Goal: Information Seeking & Learning: Learn about a topic

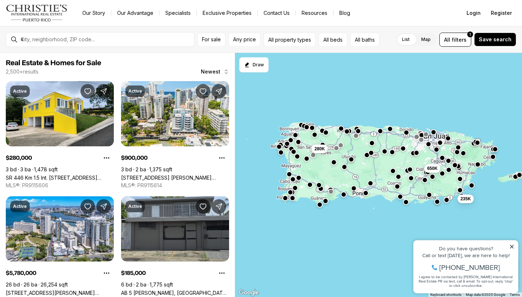
drag, startPoint x: 277, startPoint y: 233, endPoint x: 311, endPoint y: 172, distance: 70.1
click at [311, 172] on div "650K 280K 235K" at bounding box center [378, 175] width 287 height 245
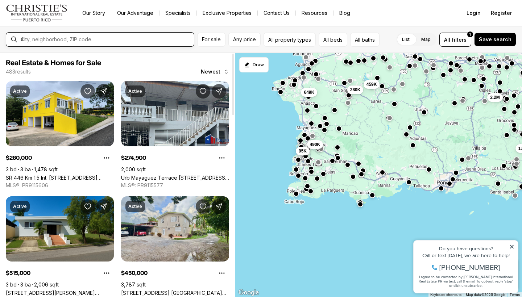
click at [154, 39] on input "text" at bounding box center [106, 39] width 170 height 7
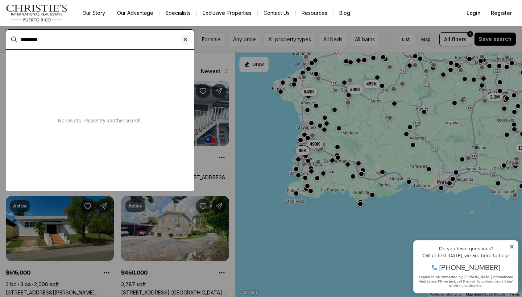
type input "*********"
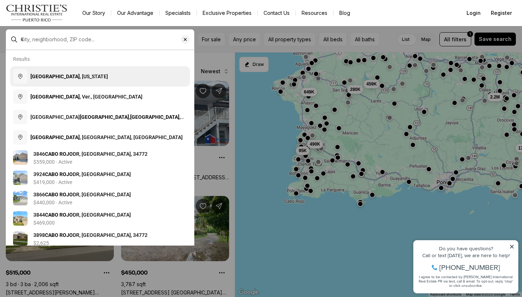
click at [59, 76] on span "[GEOGRAPHIC_DATA] , [US_STATE]" at bounding box center [69, 77] width 78 height 6
type input "**********"
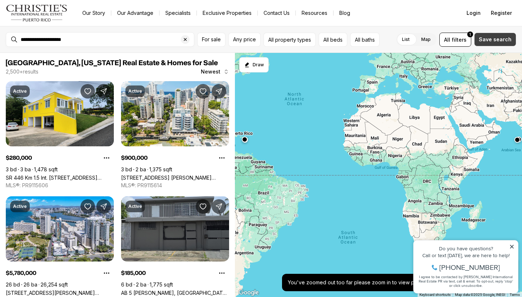
click at [492, 35] on button "Save search" at bounding box center [495, 40] width 42 height 14
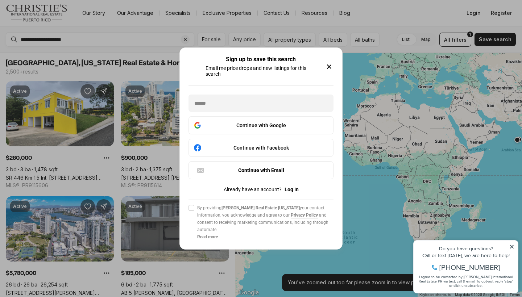
click at [331, 65] on icon "button" at bounding box center [330, 67] width 4 height 4
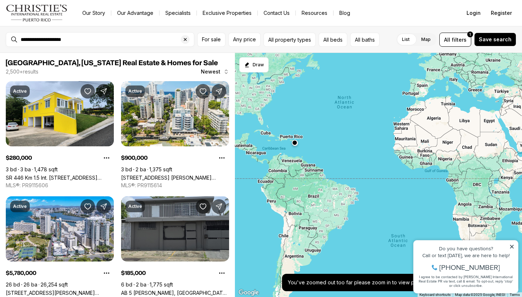
drag, startPoint x: 274, startPoint y: 192, endPoint x: 326, endPoint y: 195, distance: 52.3
click at [326, 195] on div at bounding box center [378, 175] width 287 height 245
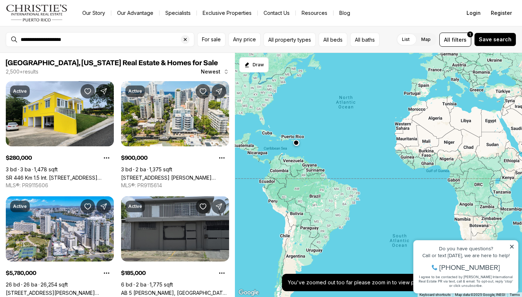
click at [326, 195] on div at bounding box center [378, 175] width 287 height 245
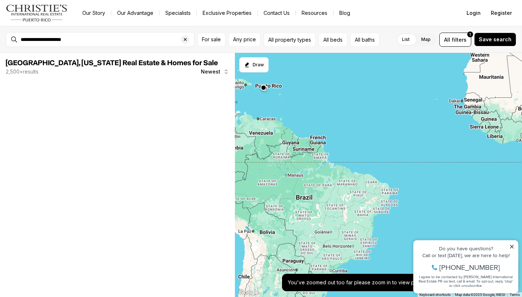
click at [277, 113] on div at bounding box center [378, 175] width 287 height 245
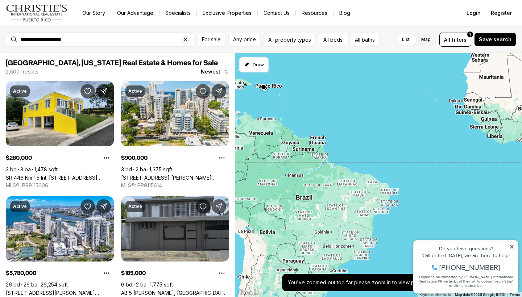
click at [264, 87] on button "button" at bounding box center [264, 87] width 6 height 6
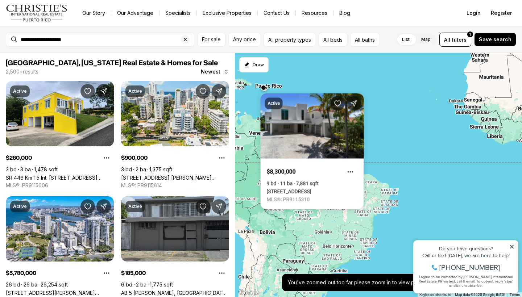
click at [304, 65] on div at bounding box center [378, 175] width 287 height 245
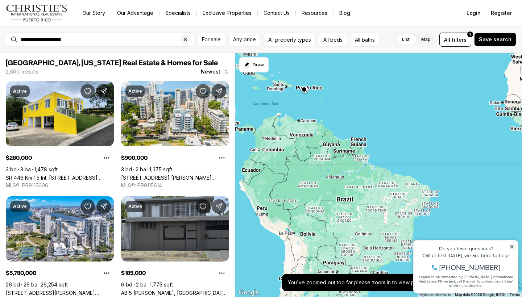
drag, startPoint x: 273, startPoint y: 94, endPoint x: 313, endPoint y: 95, distance: 40.7
click at [511, 246] on icon at bounding box center [512, 247] width 4 height 4
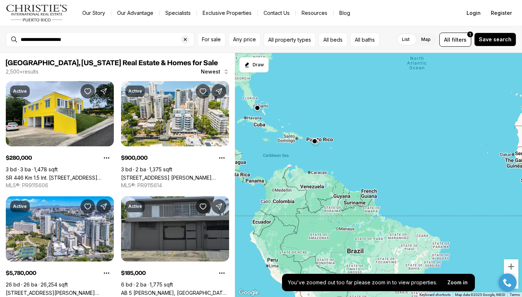
drag, startPoint x: 366, startPoint y: 149, endPoint x: 377, endPoint y: 202, distance: 53.9
click at [377, 202] on div at bounding box center [378, 175] width 287 height 245
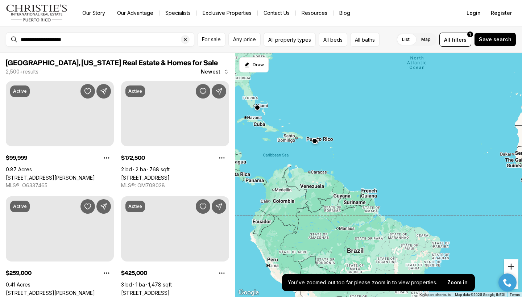
click at [509, 266] on button "Zoom in" at bounding box center [511, 267] width 15 height 15
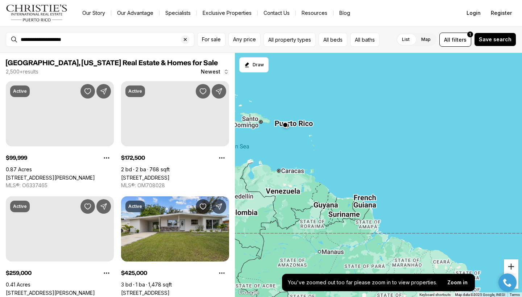
click at [509, 266] on button "Zoom in" at bounding box center [511, 267] width 15 height 15
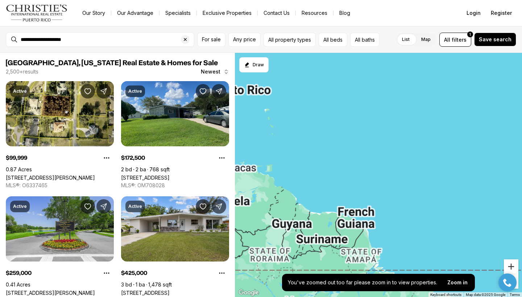
click at [509, 266] on button "Zoom in" at bounding box center [511, 267] width 15 height 15
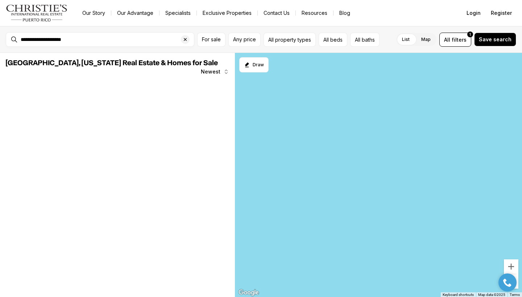
drag, startPoint x: 433, startPoint y: 205, endPoint x: 507, endPoint y: 238, distance: 80.7
click at [507, 238] on div at bounding box center [378, 175] width 287 height 245
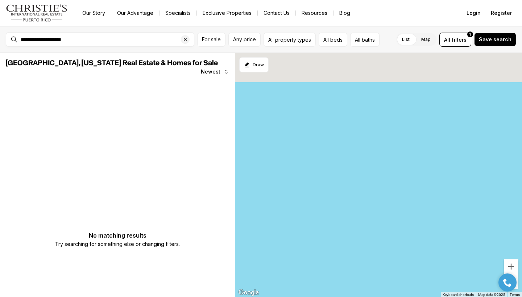
drag, startPoint x: 433, startPoint y: 172, endPoint x: 479, endPoint y: 234, distance: 76.8
click at [479, 234] on div at bounding box center [378, 175] width 287 height 245
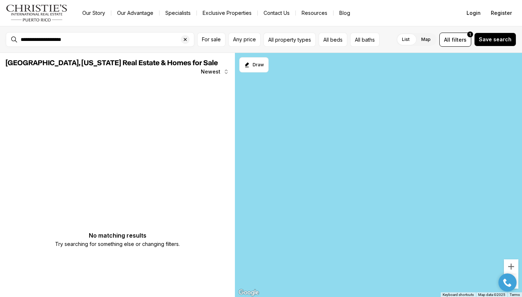
drag, startPoint x: 403, startPoint y: 202, endPoint x: 521, endPoint y: 199, distance: 117.9
click at [522, 199] on div at bounding box center [378, 175] width 287 height 245
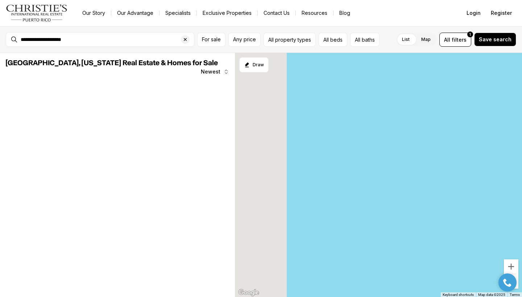
drag, startPoint x: 412, startPoint y: 181, endPoint x: 522, endPoint y: 245, distance: 127.6
click at [522, 243] on div at bounding box center [378, 175] width 287 height 245
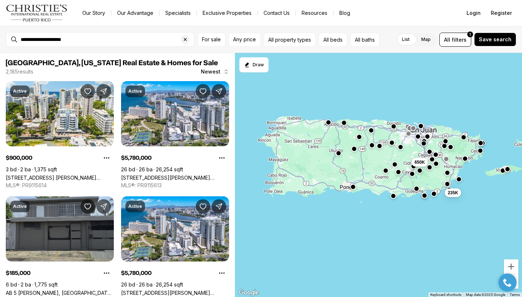
drag, startPoint x: 283, startPoint y: 165, endPoint x: 379, endPoint y: 225, distance: 113.5
click at [379, 225] on div "650K 235K" at bounding box center [378, 175] width 287 height 245
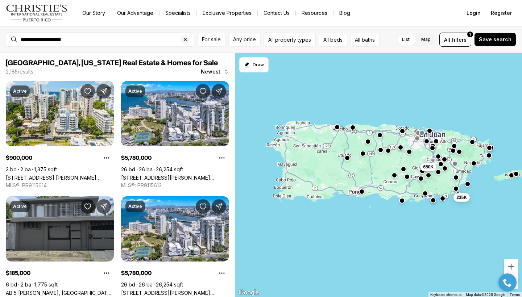
click at [379, 225] on div "650K 235K" at bounding box center [378, 175] width 287 height 245
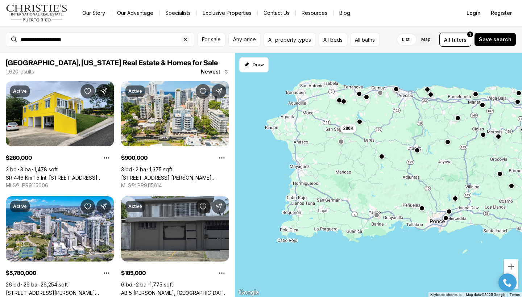
drag, startPoint x: 276, startPoint y: 168, endPoint x: 378, endPoint y: 178, distance: 102.5
click at [378, 178] on div "650K 245K 490K 128K 280K" at bounding box center [378, 175] width 287 height 245
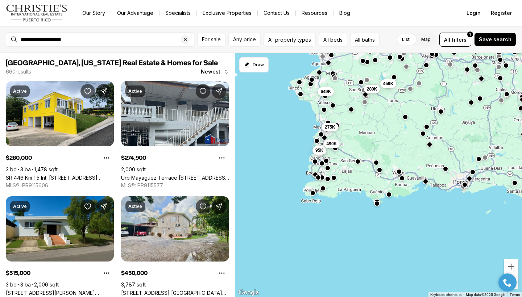
drag, startPoint x: 326, startPoint y: 175, endPoint x: 350, endPoint y: 137, distance: 45.0
click at [350, 137] on div "168K 170K 280K 459K 275K 95K 490K 649K" at bounding box center [378, 175] width 287 height 245
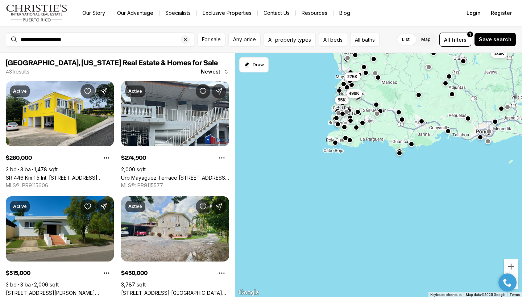
drag, startPoint x: 350, startPoint y: 137, endPoint x: 373, endPoint y: 86, distance: 55.8
click at [373, 86] on div "180K 2.2M 280K 459K 275K 95K 490K 649K" at bounding box center [378, 175] width 287 height 245
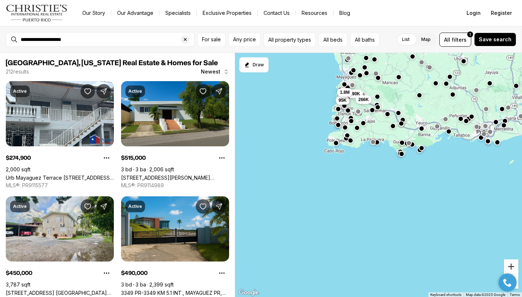
click at [513, 263] on button "Zoom in" at bounding box center [511, 267] width 15 height 15
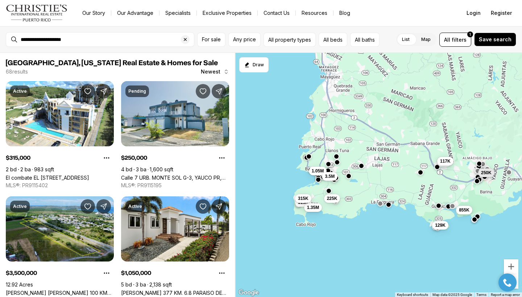
drag, startPoint x: 368, startPoint y: 78, endPoint x: 384, endPoint y: 178, distance: 101.4
click at [384, 178] on div "160K 1.05M 225K 32K 117K 129K 855K 250K 319K 1.35M 3.5M 315K" at bounding box center [378, 175] width 287 height 245
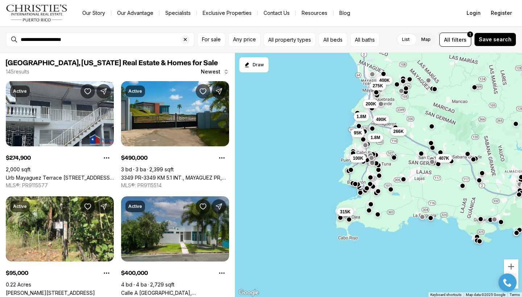
drag, startPoint x: 371, startPoint y: 100, endPoint x: 414, endPoint y: 114, distance: 44.6
click at [414, 114] on div "250K 315K 400K 266K 407K 95K 1.8M 100K 1.8M 200K 490K 275K" at bounding box center [378, 175] width 287 height 245
click at [249, 66] on icon "Start drawing" at bounding box center [247, 65] width 6 height 6
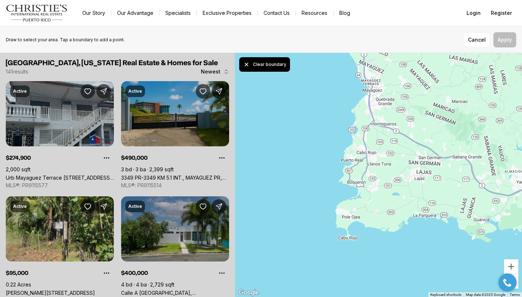
drag, startPoint x: 357, startPoint y: 59, endPoint x: 408, endPoint y: 116, distance: 76.3
click at [408, 116] on div at bounding box center [378, 175] width 287 height 245
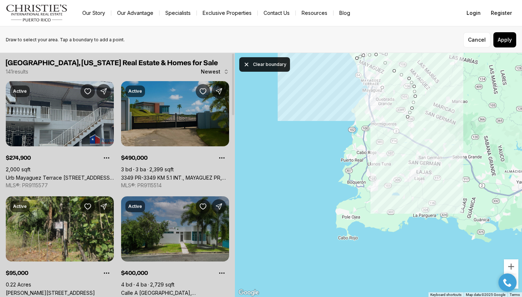
click at [247, 62] on icon "Clear pending boundary" at bounding box center [246, 64] width 7 height 7
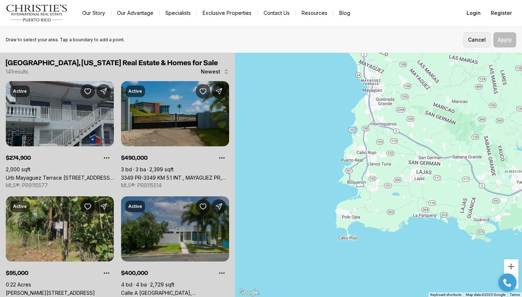
click at [466, 44] on button "Cancel" at bounding box center [477, 39] width 27 height 15
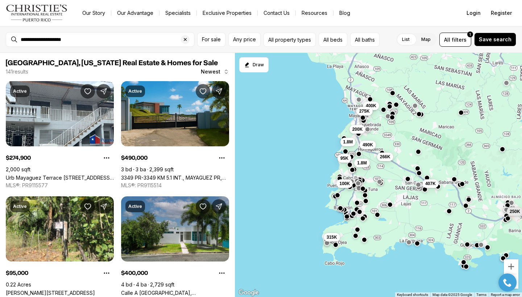
drag, startPoint x: 415, startPoint y: 114, endPoint x: 402, endPoint y: 139, distance: 27.9
click at [402, 139] on div "250K 400K 266K 407K 315K 95K 1.8M 490K 1.8M 200K 275K 100K" at bounding box center [378, 175] width 287 height 245
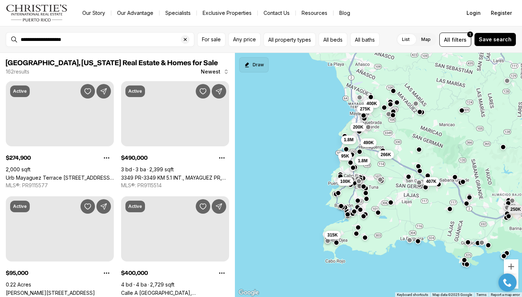
click at [259, 68] on button "Draw" at bounding box center [253, 64] width 29 height 15
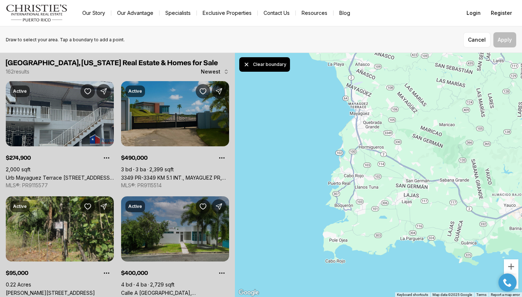
drag, startPoint x: 340, startPoint y: 90, endPoint x: 347, endPoint y: 92, distance: 7.1
click at [347, 92] on div at bounding box center [378, 175] width 287 height 245
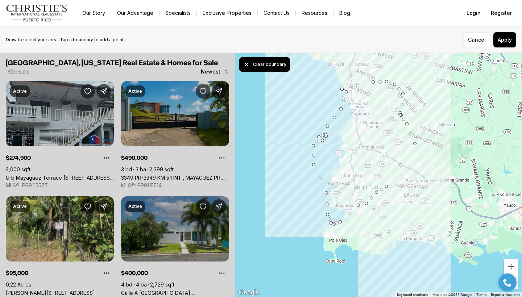
drag, startPoint x: 362, startPoint y: 205, endPoint x: 390, endPoint y: 233, distance: 39.5
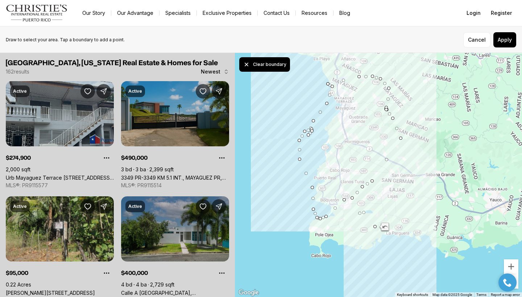
drag, startPoint x: 387, startPoint y: 190, endPoint x: 374, endPoint y: 184, distance: 14.5
click at [374, 184] on div at bounding box center [378, 175] width 287 height 245
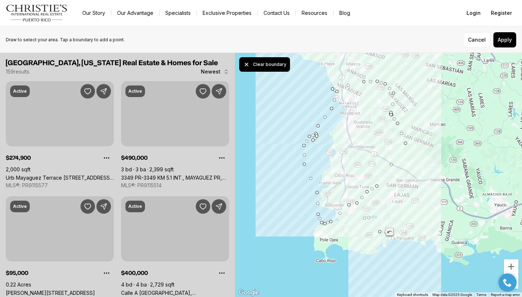
drag, startPoint x: 374, startPoint y: 184, endPoint x: 380, endPoint y: 190, distance: 7.7
click at [380, 190] on div at bounding box center [378, 175] width 287 height 245
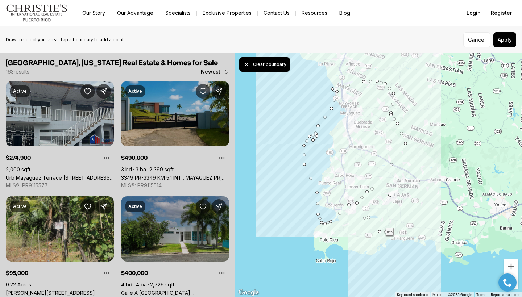
drag, startPoint x: 379, startPoint y: 188, endPoint x: 392, endPoint y: 198, distance: 16.5
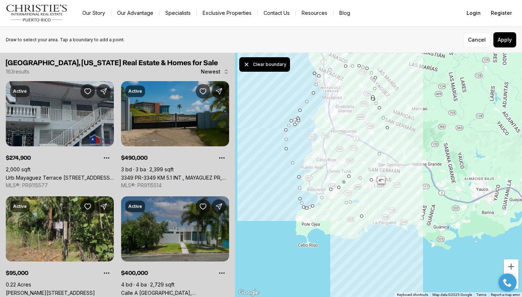
drag, startPoint x: 365, startPoint y: 199, endPoint x: 345, endPoint y: 181, distance: 27.2
click at [345, 181] on div at bounding box center [378, 175] width 287 height 245
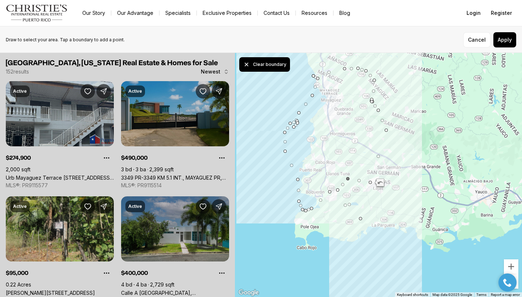
drag, startPoint x: 347, startPoint y: 176, endPoint x: 342, endPoint y: 176, distance: 4.7
click at [342, 176] on div at bounding box center [378, 175] width 287 height 245
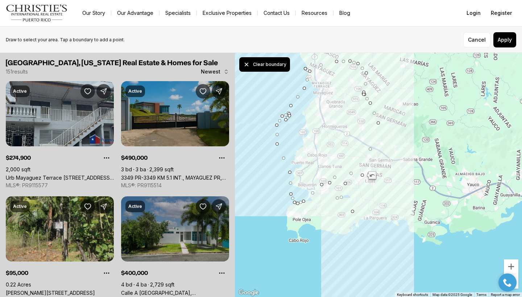
drag, startPoint x: 341, startPoint y: 173, endPoint x: 347, endPoint y: 186, distance: 13.8
drag, startPoint x: 354, startPoint y: 212, endPoint x: 337, endPoint y: 194, distance: 24.9
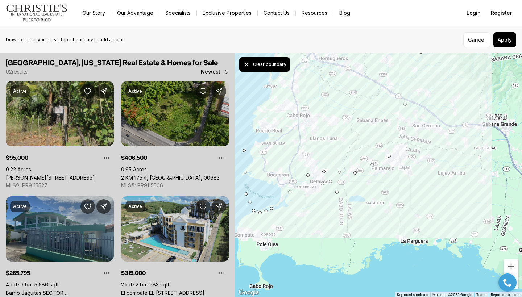
click at [516, 276] on div at bounding box center [507, 283] width 25 height 18
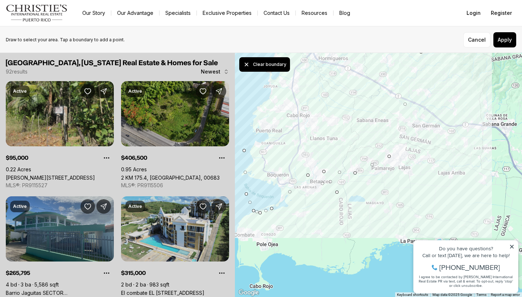
click at [515, 247] on div "Do you have questions? Call or text [DATE], we are here to help! [PHONE_NUMBER]…" at bounding box center [466, 267] width 104 height 53
click at [514, 246] on icon at bounding box center [512, 247] width 4 height 4
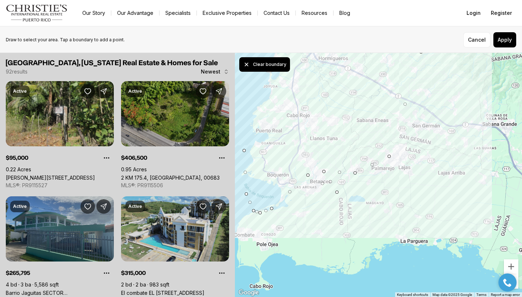
click at [517, 276] on div at bounding box center [507, 283] width 25 height 18
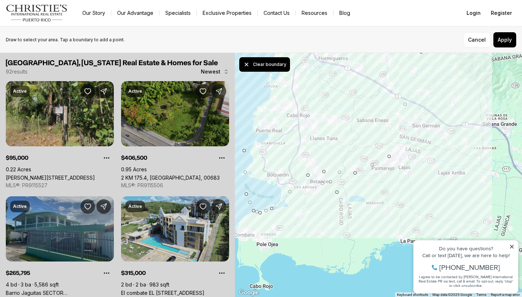
click at [513, 246] on icon at bounding box center [512, 247] width 4 height 4
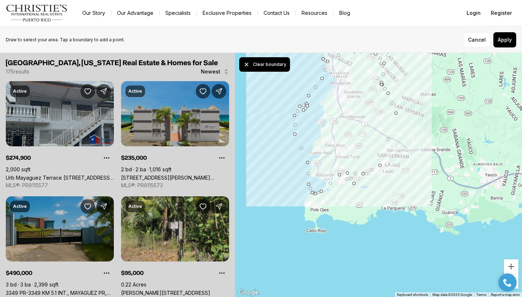
drag, startPoint x: 342, startPoint y: 77, endPoint x: 323, endPoint y: 38, distance: 43.2
click at [323, 38] on div "**********" at bounding box center [261, 161] width 522 height 271
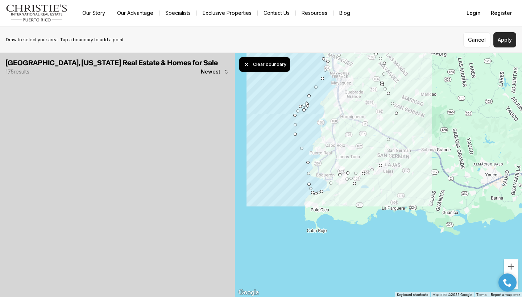
click at [506, 39] on button "Apply" at bounding box center [505, 39] width 23 height 15
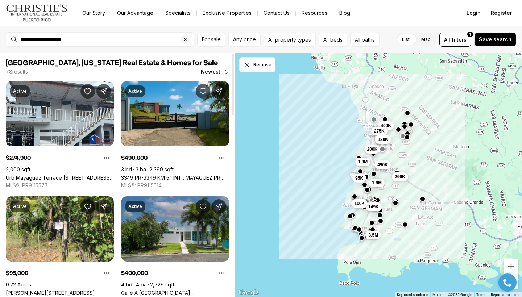
click at [232, 70] on div at bounding box center [233, 85] width 2 height 62
click at [232, 73] on div at bounding box center [233, 85] width 2 height 62
click at [211, 73] on span "Newest" at bounding box center [211, 72] width 20 height 6
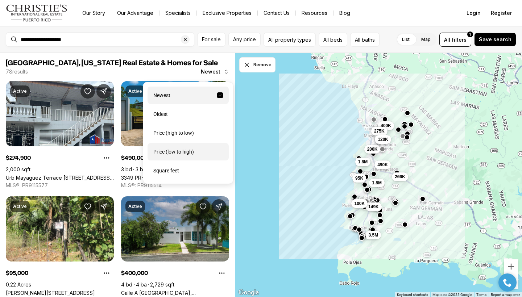
click at [185, 155] on div "Price (low to high)" at bounding box center [188, 151] width 81 height 17
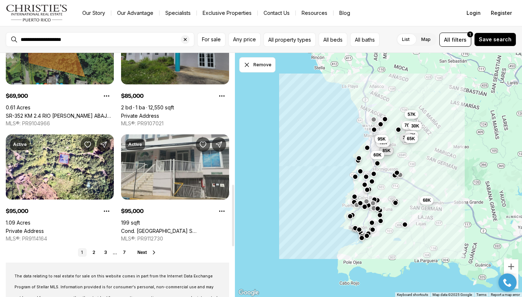
scroll to position [524, 0]
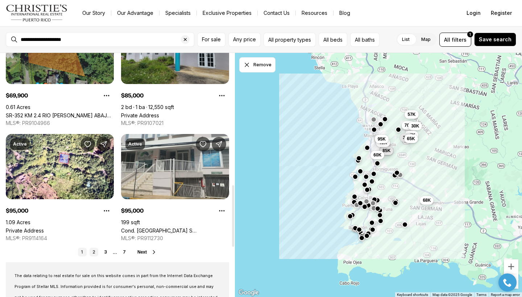
click at [93, 251] on link "2" at bounding box center [94, 252] width 9 height 9
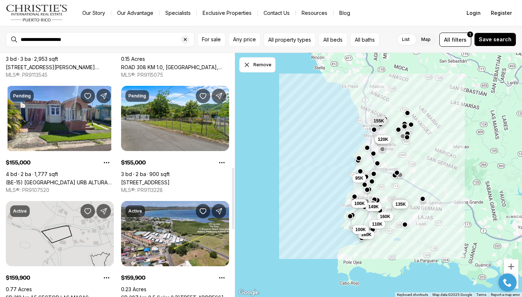
scroll to position [453, 0]
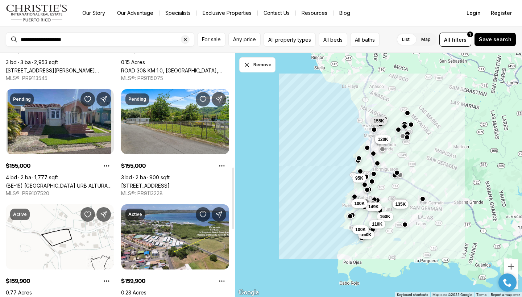
click at [56, 183] on link "(BE-15) [GEOGRAPHIC_DATA] URB ALTURAS DE MAYAGUEZ #3517, MAYAGUEZ PR, 00680" at bounding box center [60, 186] width 108 height 6
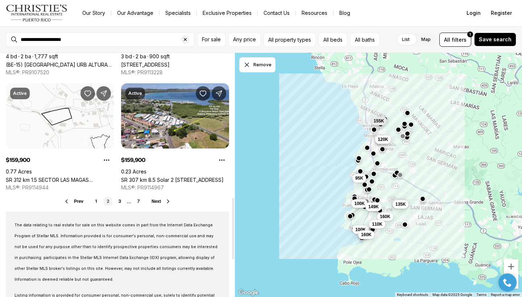
scroll to position [576, 0]
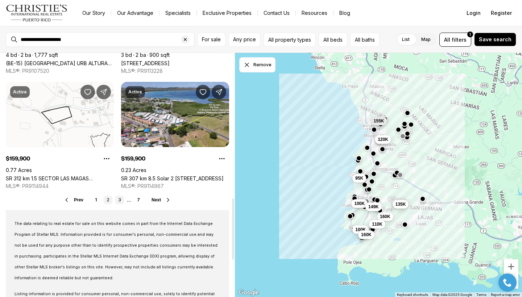
click at [118, 197] on link "3" at bounding box center [119, 200] width 9 height 9
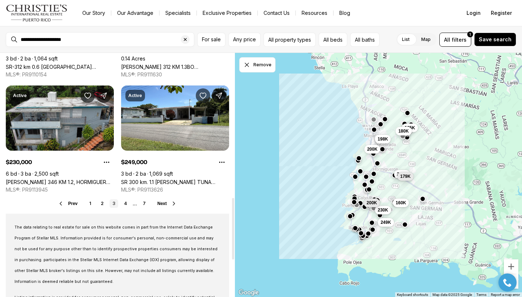
scroll to position [575, 0]
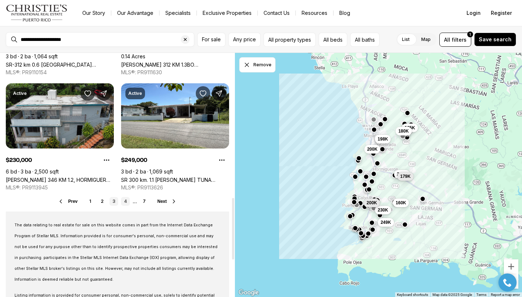
click at [125, 201] on link "4" at bounding box center [125, 201] width 9 height 9
